Goal: Task Accomplishment & Management: Complete application form

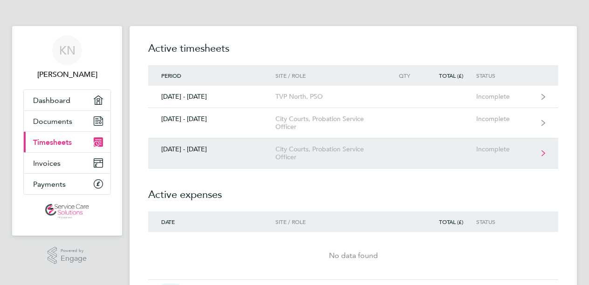
click at [366, 149] on div "City Courts, Probation Service Officer" at bounding box center [328, 153] width 107 height 16
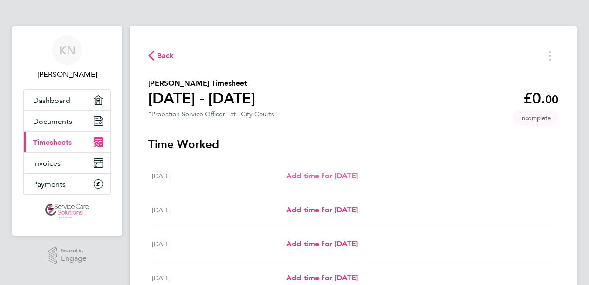
click at [331, 178] on span "Add time for [DATE]" at bounding box center [322, 176] width 72 height 9
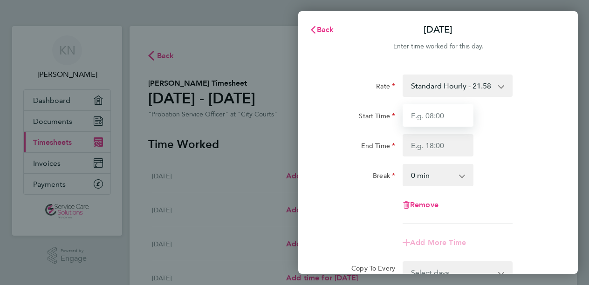
click at [431, 123] on input "Start Time" at bounding box center [438, 115] width 71 height 22
type input "09:00"
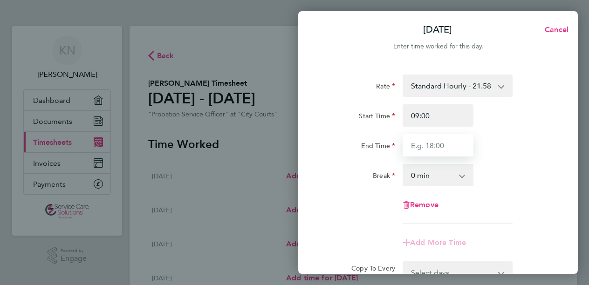
click at [433, 144] on input "End Time" at bounding box center [438, 145] width 71 height 22
type input "17:00"
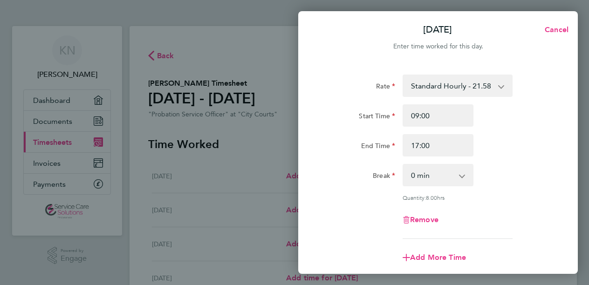
click at [519, 185] on div "Break 0 min 15 min 30 min 45 min 60 min 75 min 90 min" at bounding box center [438, 175] width 235 height 22
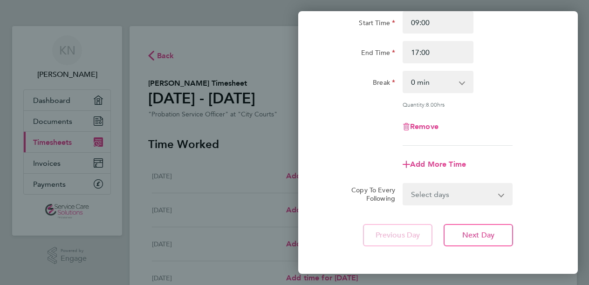
scroll to position [112, 0]
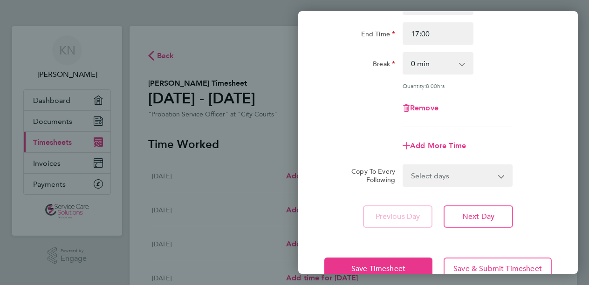
click at [495, 173] on select "Select days Day Weekday (Mon-Fri) Weekend (Sat-Sun) [DATE] [DATE] [DATE] [DATE]…" at bounding box center [453, 175] width 98 height 21
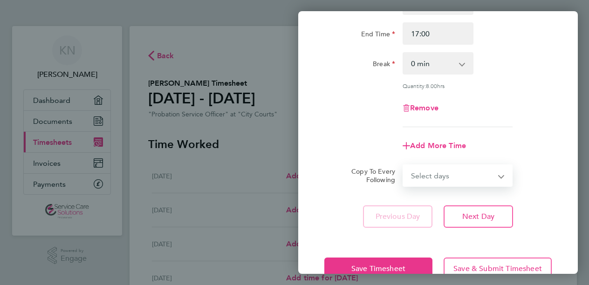
select select "TUE"
click at [404, 165] on select "Select days Day Weekday (Mon-Fri) Weekend (Sat-Sun) [DATE] [DATE] [DATE] [DATE]…" at bounding box center [453, 175] width 98 height 21
select select "[DATE]"
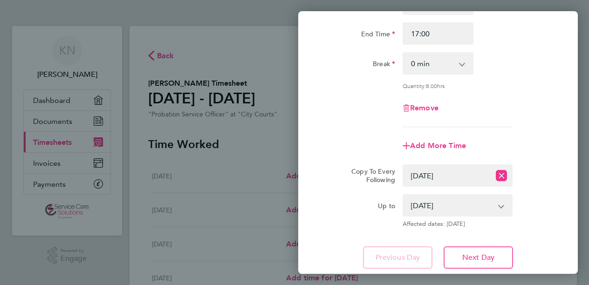
click at [543, 173] on div "Copy To Every Following Select days Day Weekday (Mon-Fri) Weekend (Sat-Sun) [DA…" at bounding box center [438, 176] width 235 height 22
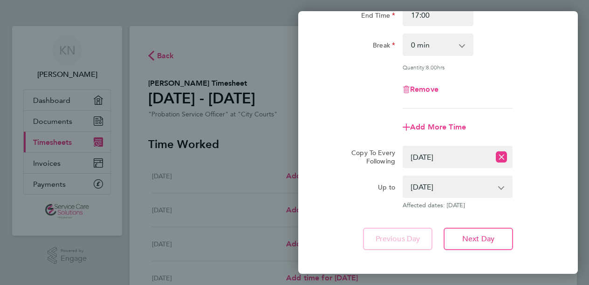
scroll to position [149, 0]
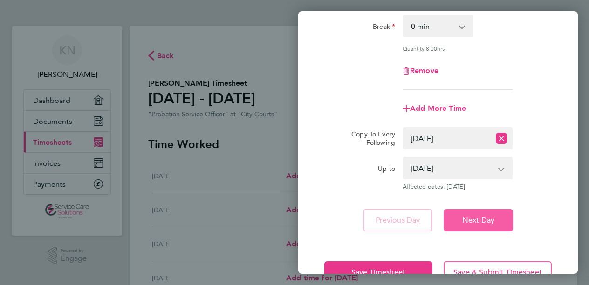
click at [488, 217] on span "Next Day" at bounding box center [478, 220] width 32 height 9
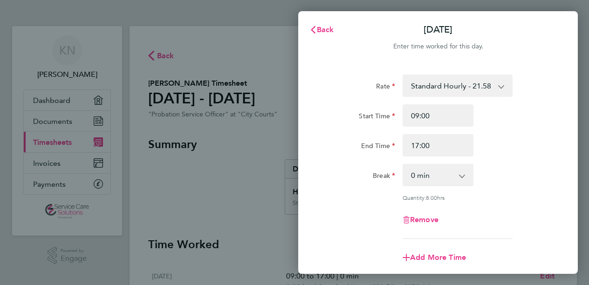
click at [507, 185] on div "Break 0 min 15 min 30 min 45 min 60 min 75 min 90 min" at bounding box center [438, 175] width 235 height 22
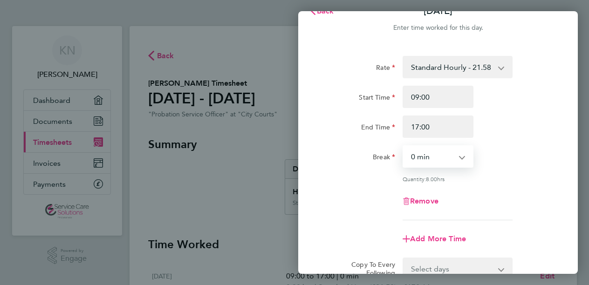
click at [453, 157] on select "0 min 15 min 30 min 45 min 60 min 75 min 90 min" at bounding box center [433, 156] width 58 height 21
select select "30"
click at [404, 146] on select "0 min 15 min 30 min 45 min 60 min 75 min 90 min" at bounding box center [433, 156] width 58 height 21
click at [547, 152] on div "Break 0 min 15 min 30 min 45 min 60 min 75 min 90 min" at bounding box center [438, 156] width 235 height 22
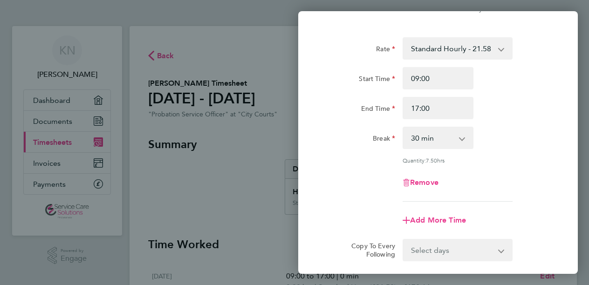
scroll to position [56, 0]
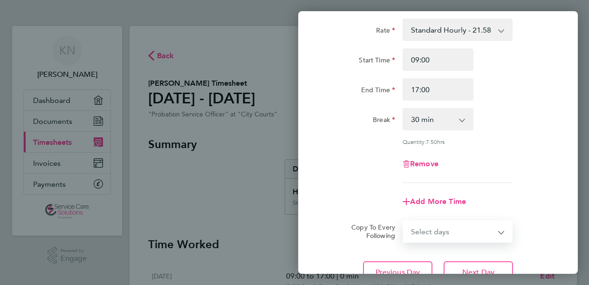
click at [457, 234] on select "Select days Day Weekday (Mon-Fri) Weekend (Sat-Sun) [DATE] [DATE] [DATE] [DATE]…" at bounding box center [453, 231] width 98 height 21
select select "WED"
click at [404, 221] on select "Select days Day Weekday (Mon-Fri) Weekend (Sat-Sun) [DATE] [DATE] [DATE] [DATE]…" at bounding box center [453, 231] width 98 height 21
select select "[DATE]"
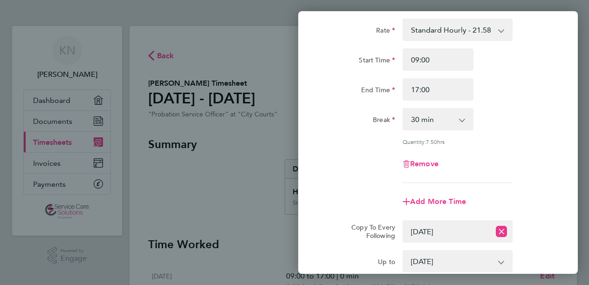
click at [535, 198] on div "Add More Time" at bounding box center [438, 202] width 235 height 22
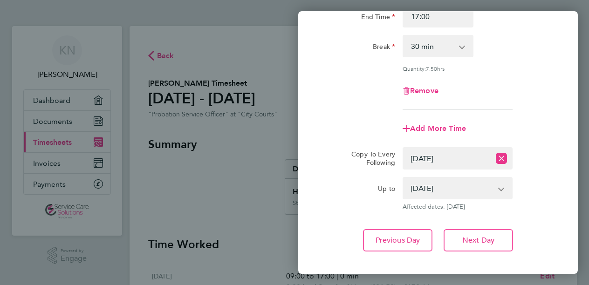
scroll to position [131, 0]
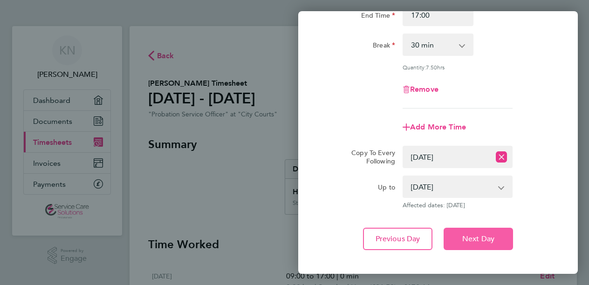
click at [484, 241] on span "Next Day" at bounding box center [478, 238] width 32 height 9
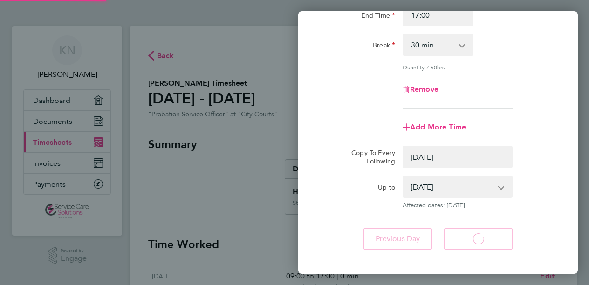
select select "0: null"
select select "30"
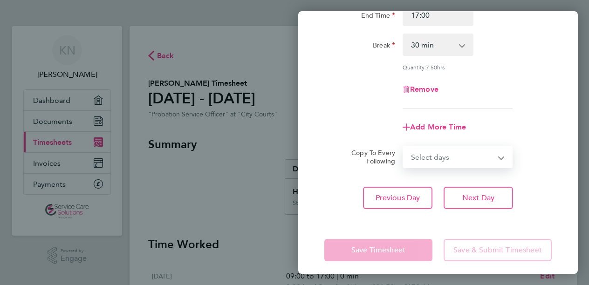
click at [471, 158] on select "Select days Day Weekday (Mon-Fri) Weekend (Sat-Sun) [DATE] [DATE] [DATE] [DATE]" at bounding box center [453, 157] width 98 height 21
select select "THU"
click at [404, 147] on select "Select days Day Weekday (Mon-Fri) Weekend (Sat-Sun) [DATE] [DATE] [DATE] [DATE]" at bounding box center [453, 157] width 98 height 21
select select "[DATE]"
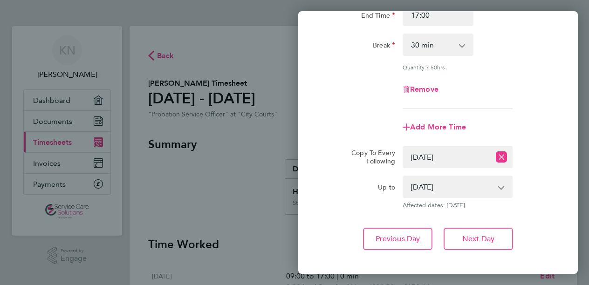
click at [542, 214] on div "Rate Standard Hourly - 21.58 Start Time 09:00 End Time 17:00 Break 0 min 15 min…" at bounding box center [438, 97] width 280 height 329
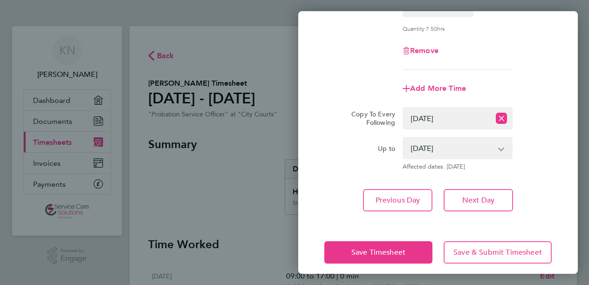
scroll to position [177, 0]
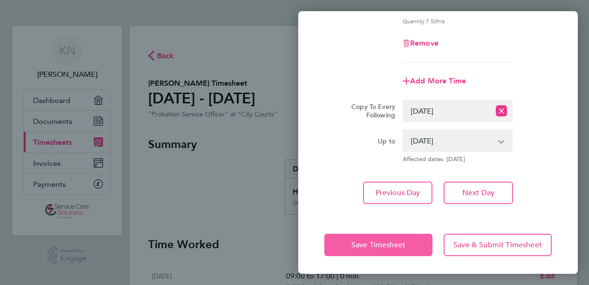
click at [391, 242] on span "Save Timesheet" at bounding box center [378, 244] width 54 height 9
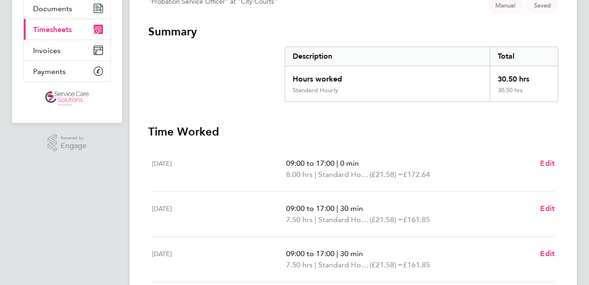
scroll to position [112, 0]
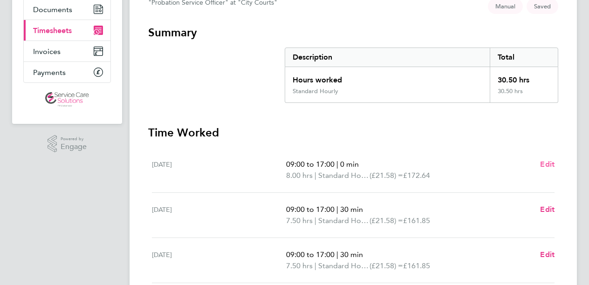
click at [547, 163] on span "Edit" at bounding box center [547, 164] width 14 height 9
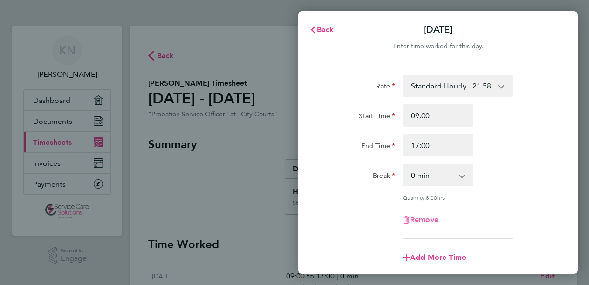
click at [412, 218] on span "Remove" at bounding box center [424, 219] width 28 height 9
select select "null"
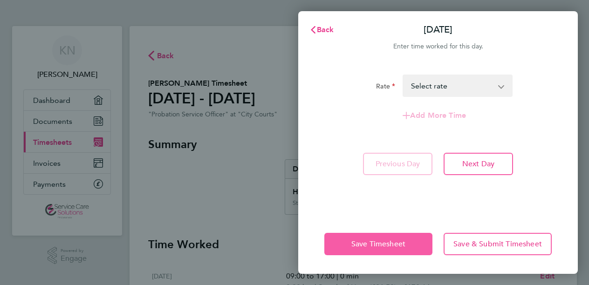
click at [389, 249] on button "Save Timesheet" at bounding box center [378, 244] width 108 height 22
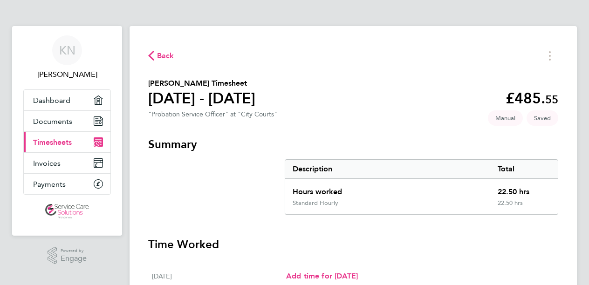
click at [486, 238] on h3 "Time Worked" at bounding box center [353, 244] width 410 height 15
click at [378, 82] on section "[PERSON_NAME] Timesheet [DATE] - [DATE] £485. 55 "Probation Service Officer" at…" at bounding box center [353, 100] width 410 height 44
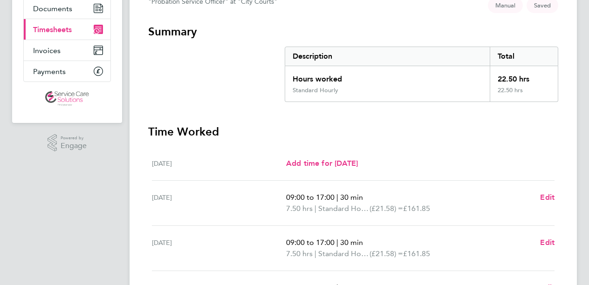
scroll to position [19, 0]
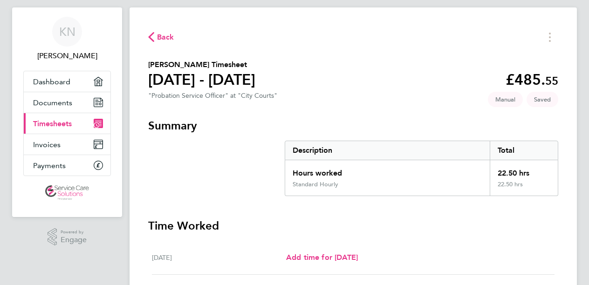
click at [402, 98] on section "[PERSON_NAME] Timesheet [DATE] - [DATE] £485. 55 "Probation Service Officer" at…" at bounding box center [353, 81] width 410 height 44
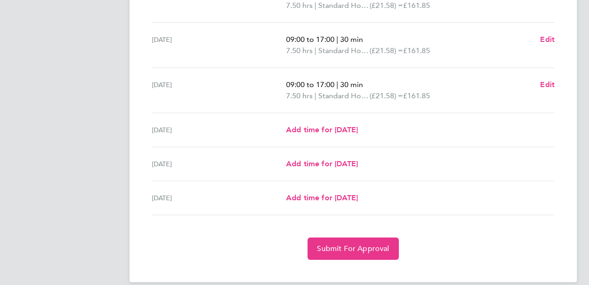
scroll to position [327, 0]
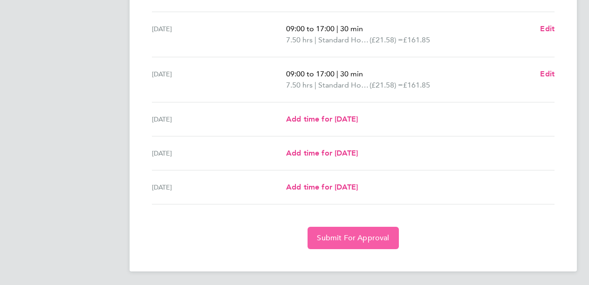
click at [382, 238] on span "Submit For Approval" at bounding box center [353, 238] width 72 height 9
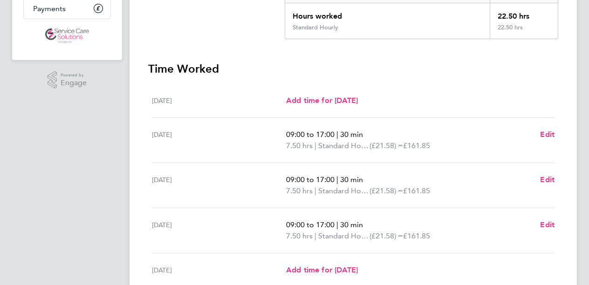
scroll to position [0, 0]
